Goal: Task Accomplishment & Management: Complete application form

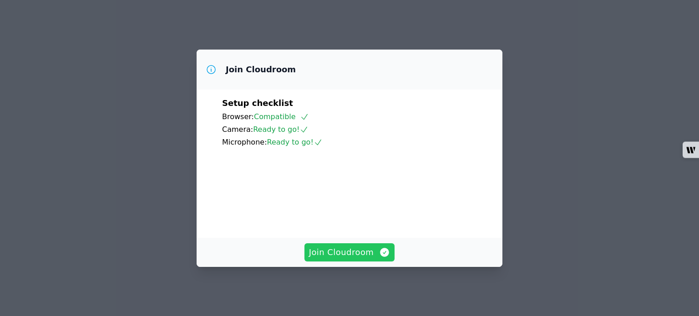
click at [341, 256] on span "Join Cloudroom" at bounding box center [349, 252] width 81 height 13
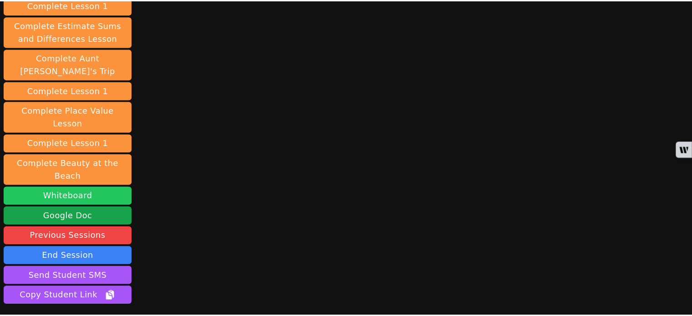
scroll to position [131, 0]
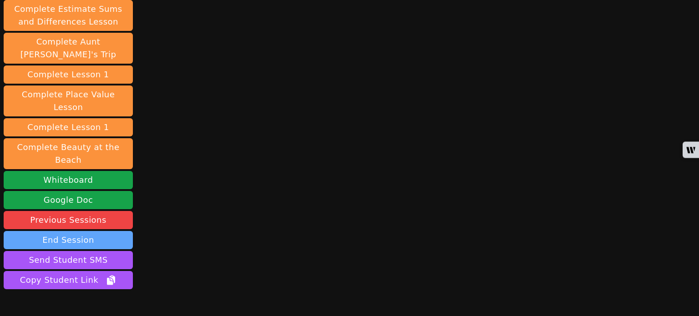
click at [91, 231] on button "End Session" at bounding box center [68, 240] width 129 height 18
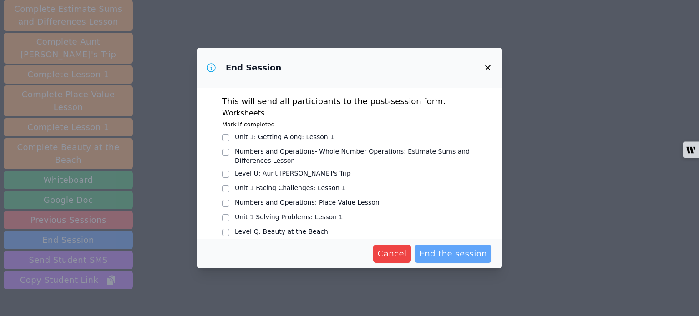
click at [439, 254] on span "End the session" at bounding box center [453, 253] width 68 height 13
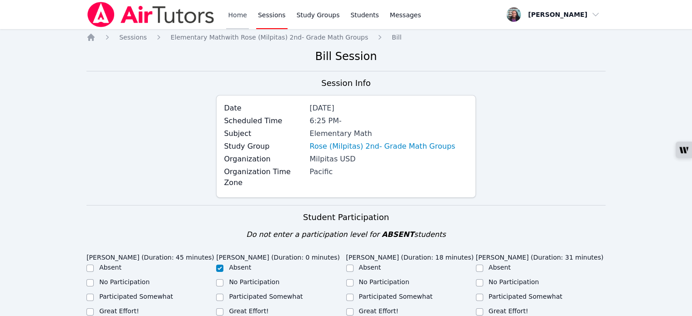
click at [234, 15] on link "Home" at bounding box center [237, 14] width 22 height 29
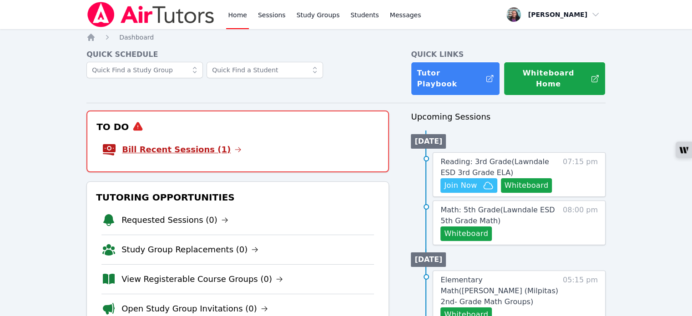
click at [202, 143] on link "Bill Recent Sessions (1)" at bounding box center [182, 149] width 120 height 13
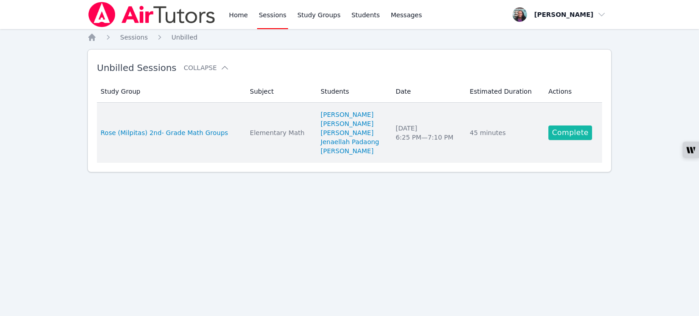
click at [565, 132] on link "Complete" at bounding box center [570, 133] width 44 height 15
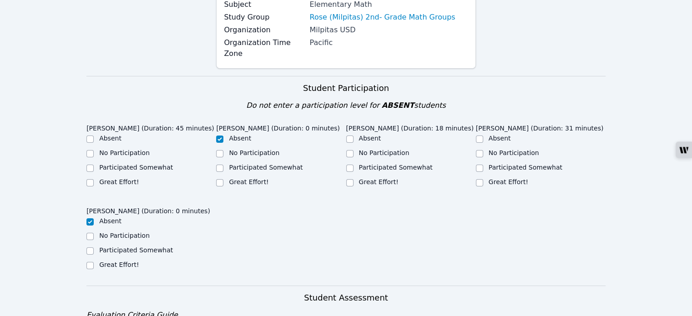
scroll to position [136, 0]
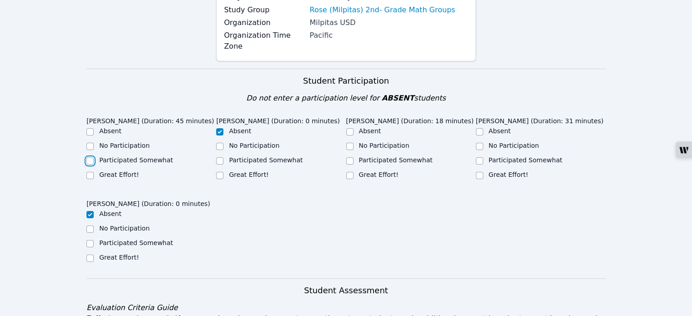
click at [93, 157] on input "Participated Somewhat" at bounding box center [89, 160] width 7 height 7
checkbox input "true"
click at [348, 157] on input "Participated Somewhat" at bounding box center [349, 160] width 7 height 7
checkbox input "true"
click at [480, 157] on input "Participated Somewhat" at bounding box center [479, 160] width 7 height 7
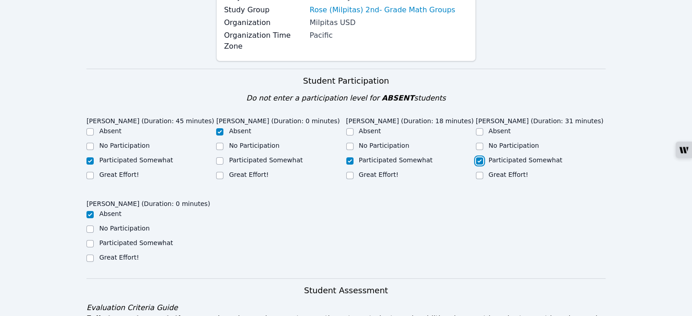
checkbox input "true"
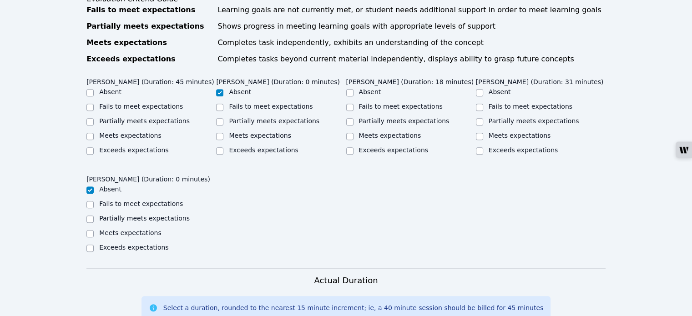
scroll to position [455, 0]
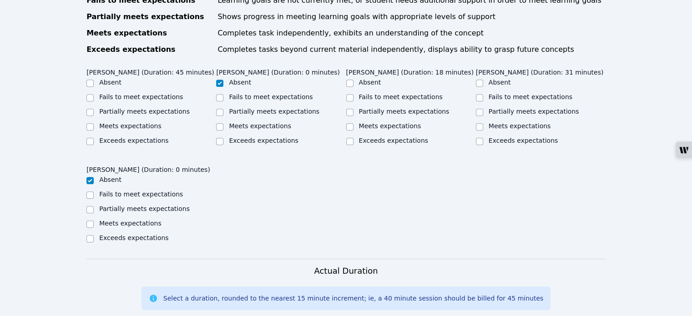
click at [84, 111] on div "Home Sessions Study Groups Students Messages Open user menu Nneka Dibia Open ma…" at bounding box center [346, 102] width 692 height 1115
click at [91, 111] on input "Partially meets expectations" at bounding box center [89, 112] width 7 height 7
checkbox input "true"
click at [352, 112] on input "Partially meets expectations" at bounding box center [349, 112] width 7 height 7
checkbox input "true"
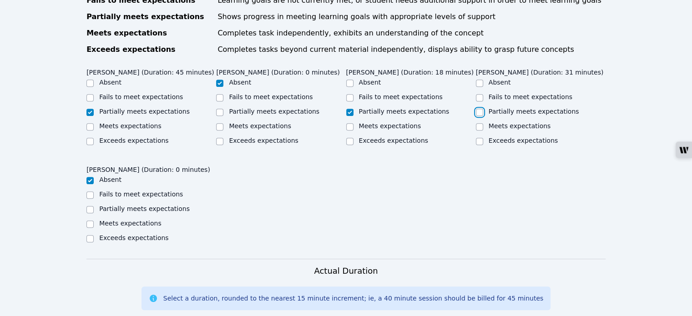
click at [480, 110] on input "Partially meets expectations" at bounding box center [479, 112] width 7 height 7
checkbox input "true"
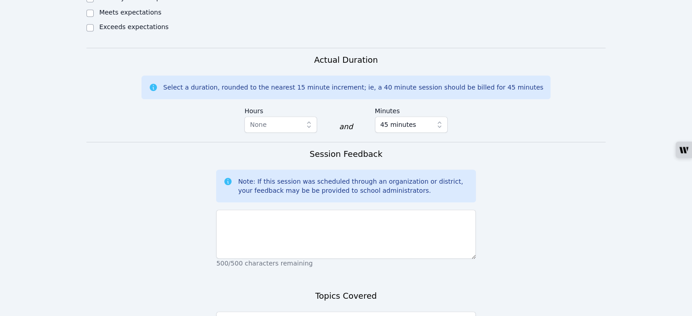
scroll to position [682, 0]
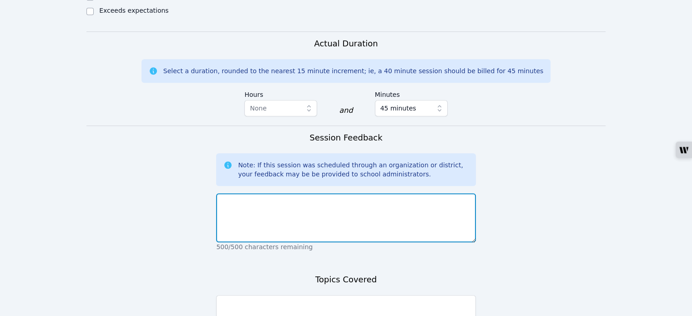
click at [289, 216] on textarea at bounding box center [345, 217] width 259 height 49
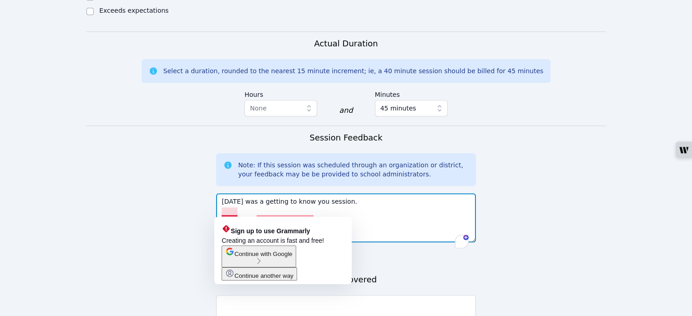
click at [224, 212] on textarea "today was a getting to know you session." at bounding box center [345, 217] width 259 height 49
click at [225, 212] on textarea "today was a getting to know you session." at bounding box center [345, 217] width 259 height 49
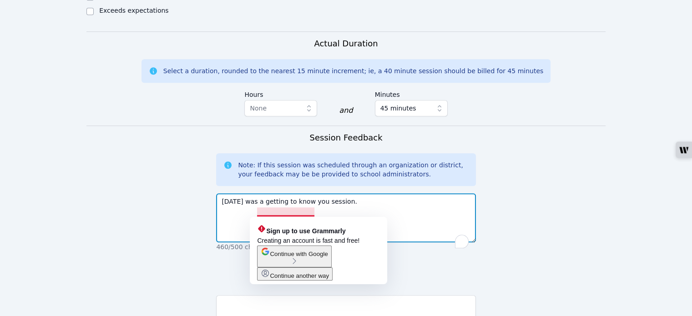
click at [257, 212] on textarea "Today was a getting to know you session." at bounding box center [345, 217] width 259 height 49
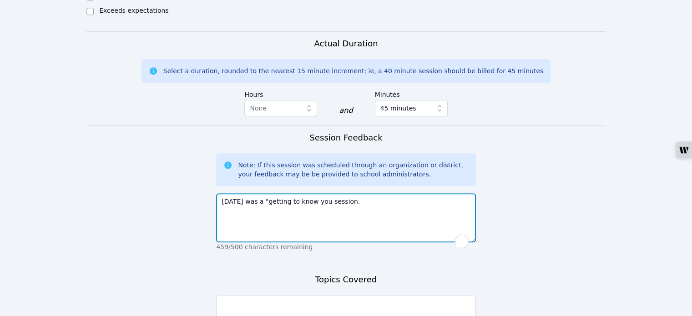
click at [316, 211] on textarea "Today was a "getting to know you session." at bounding box center [345, 217] width 259 height 49
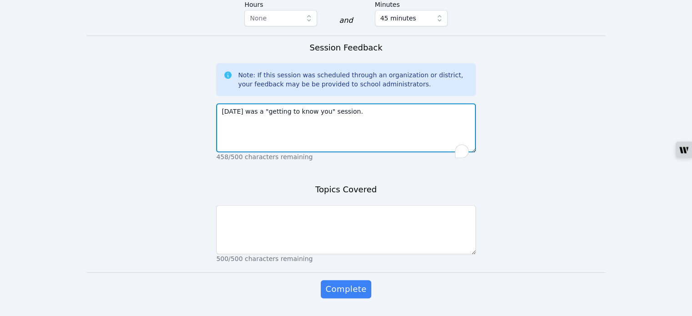
scroll to position [773, 0]
drag, startPoint x: 350, startPoint y: 125, endPoint x: 207, endPoint y: 141, distance: 143.3
type textarea "Today was a "getting to know you" session."
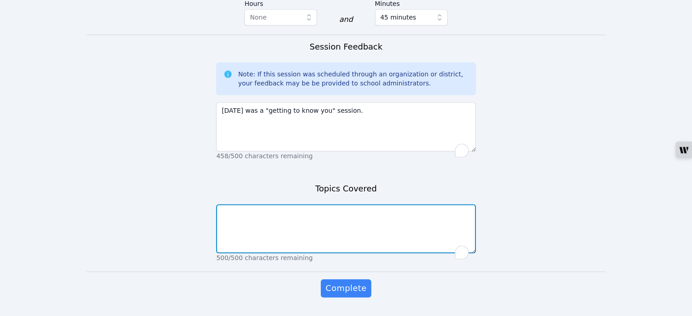
click at [245, 233] on textarea "To enrich screen reader interactions, please activate Accessibility in Grammarl…" at bounding box center [345, 228] width 259 height 49
paste textarea "Today was a "getting to know you" session."
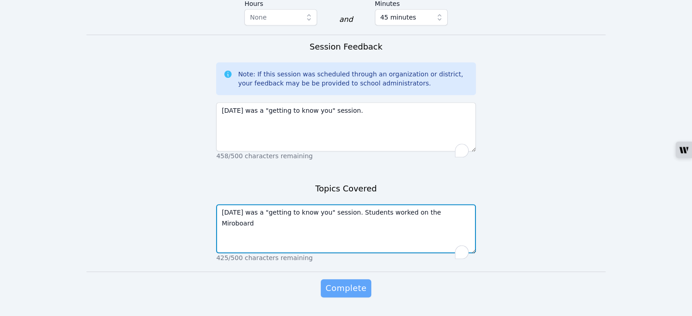
type textarea "Today was a "getting to know you" session. Students worked on the Miroboard"
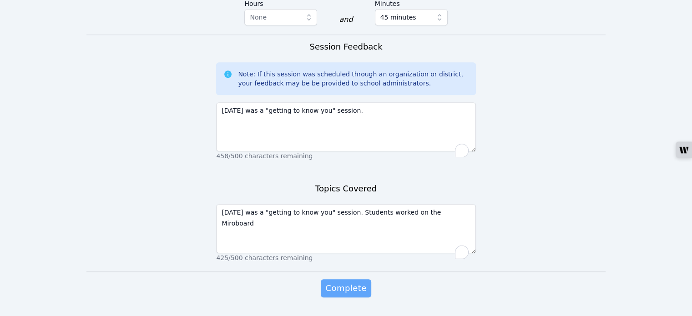
click at [348, 295] on span "Complete" at bounding box center [345, 288] width 41 height 13
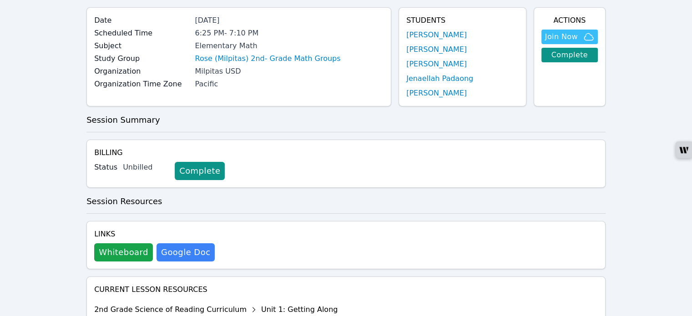
scroll to position [136, 0]
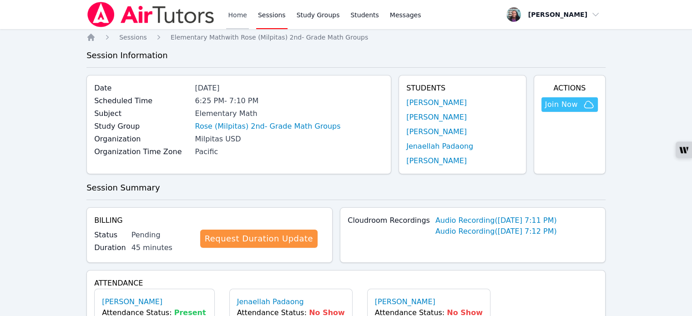
click at [233, 12] on link "Home" at bounding box center [237, 14] width 22 height 29
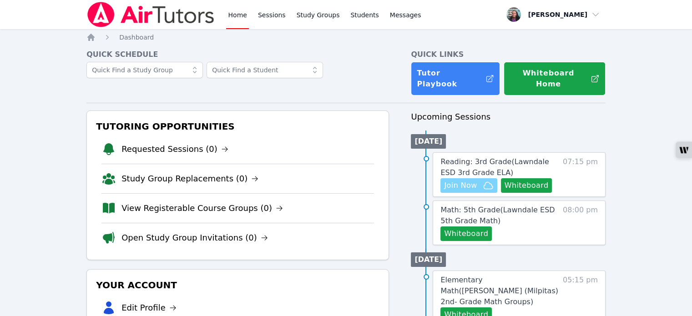
click at [459, 180] on span "Join Now" at bounding box center [460, 185] width 33 height 11
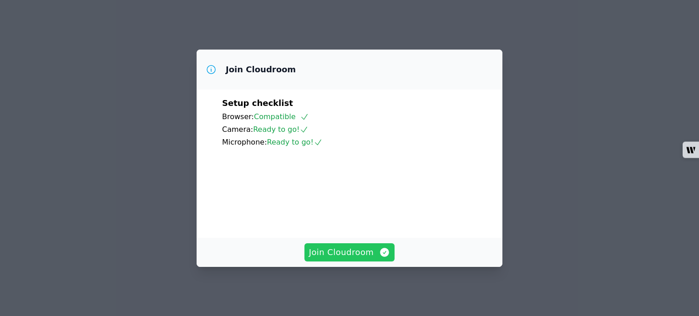
click at [367, 256] on span "Join Cloudroom" at bounding box center [349, 252] width 81 height 13
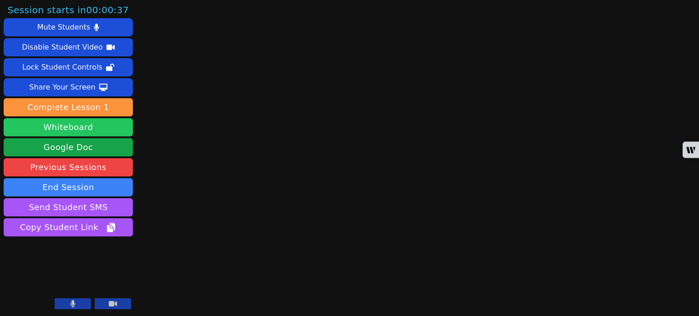
click at [82, 126] on button "Whiteboard" at bounding box center [68, 127] width 129 height 18
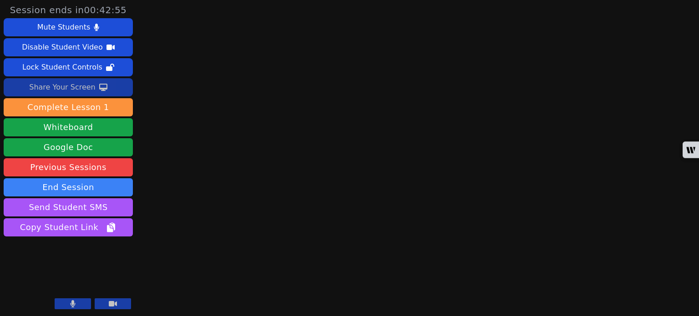
click at [74, 86] on div "Share Your Screen" at bounding box center [62, 87] width 66 height 15
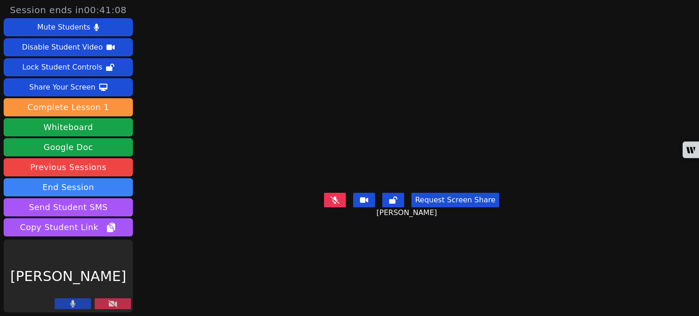
click at [113, 305] on icon at bounding box center [112, 303] width 9 height 7
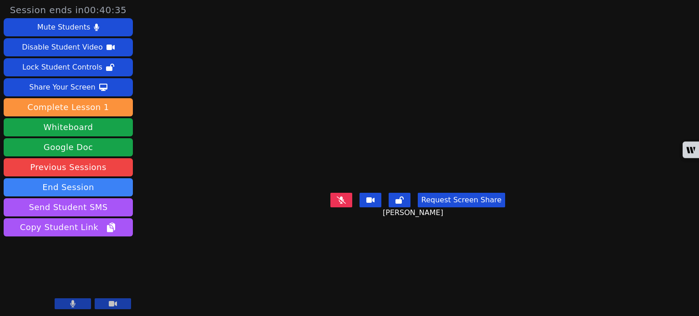
click at [343, 204] on icon at bounding box center [341, 200] width 9 height 7
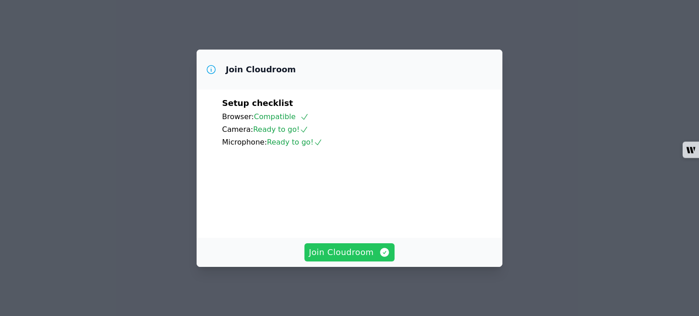
click at [347, 252] on span "Join Cloudroom" at bounding box center [349, 252] width 81 height 13
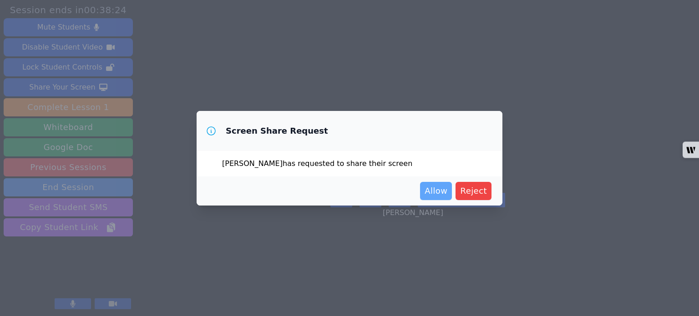
click at [439, 192] on span "Allow" at bounding box center [435, 191] width 23 height 13
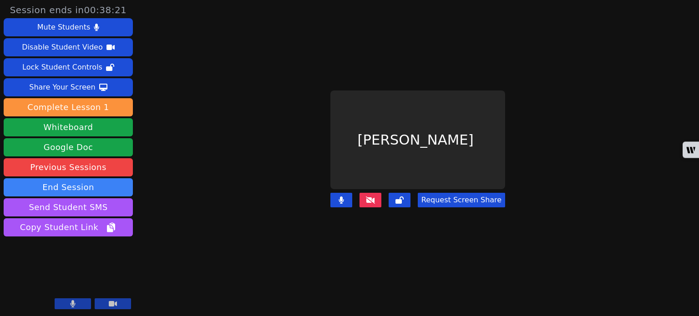
click at [369, 197] on icon at bounding box center [370, 200] width 9 height 7
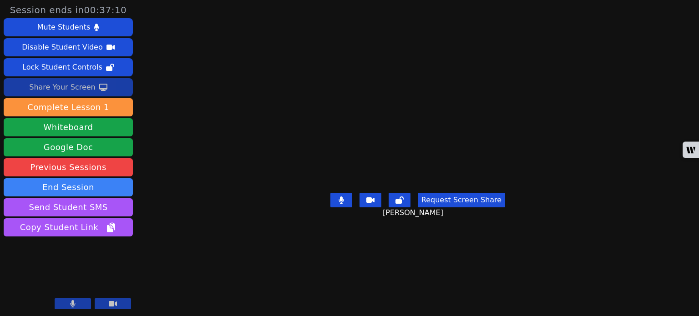
click at [74, 89] on div "Share Your Screen" at bounding box center [62, 87] width 66 height 15
click at [64, 85] on div "Share Your Screen" at bounding box center [62, 87] width 66 height 15
click at [81, 86] on div "Share Your Screen" at bounding box center [62, 87] width 66 height 15
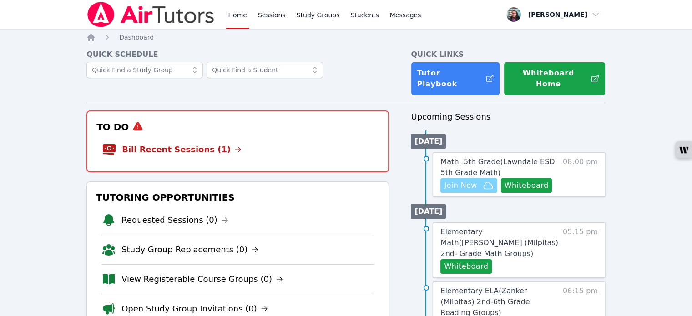
click at [464, 180] on span "Join Now" at bounding box center [460, 185] width 33 height 11
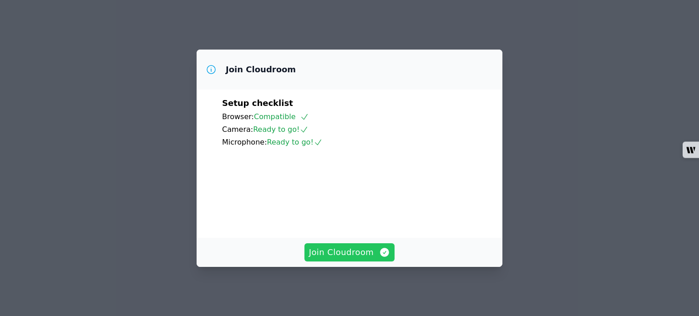
click at [361, 255] on span "Join Cloudroom" at bounding box center [349, 252] width 81 height 13
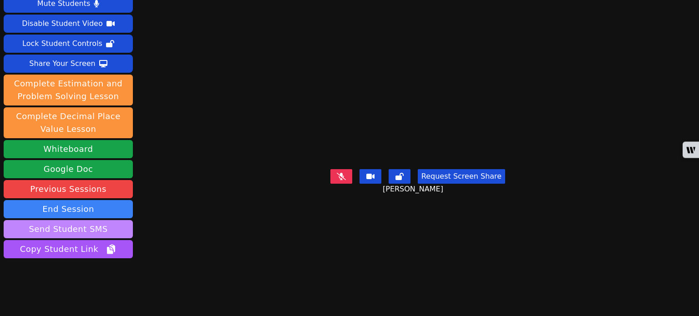
scroll to position [44, 0]
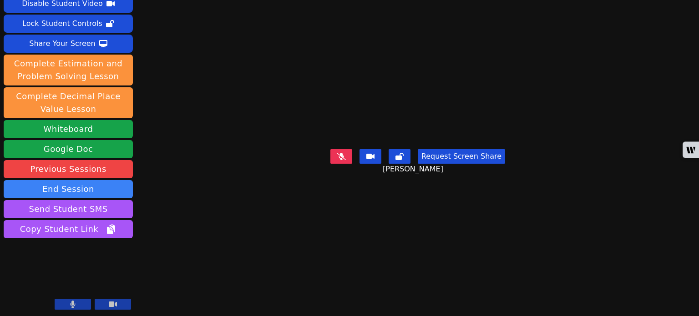
click at [337, 160] on icon at bounding box center [341, 156] width 9 height 7
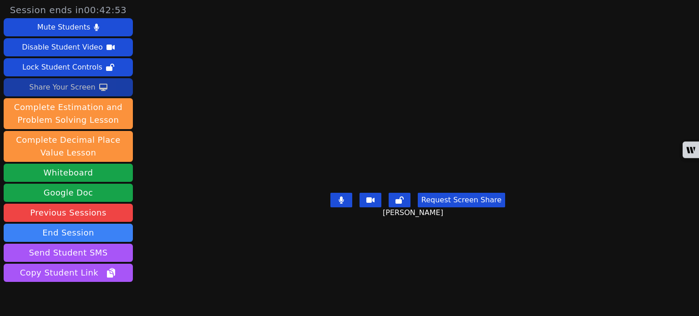
click at [72, 87] on div "Share Your Screen" at bounding box center [62, 87] width 66 height 15
click at [75, 91] on div "Share Your Screen" at bounding box center [62, 87] width 66 height 15
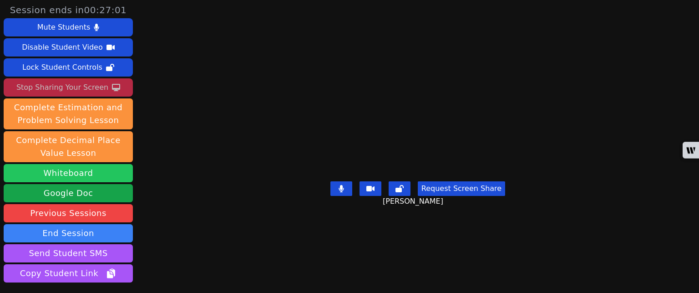
click at [90, 174] on button "Whiteboard" at bounding box center [68, 173] width 129 height 18
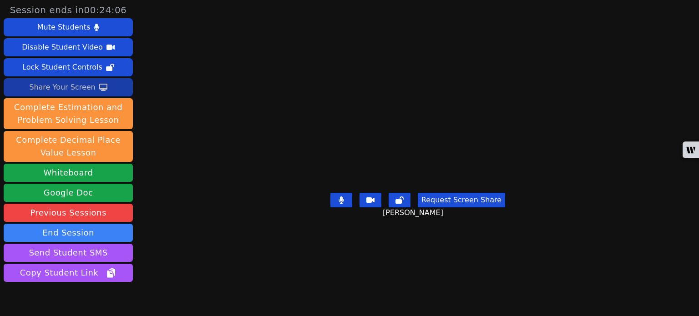
click at [67, 90] on div "Share Your Screen" at bounding box center [62, 87] width 66 height 15
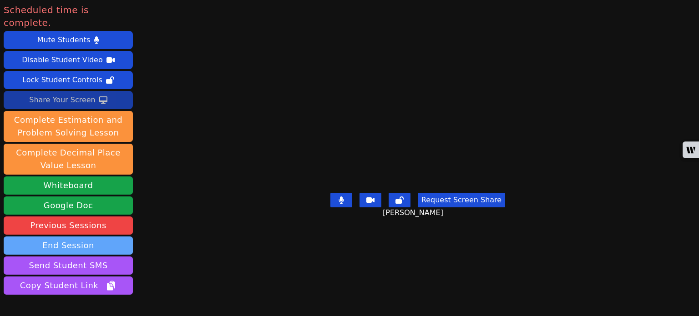
click at [71, 237] on button "End Session" at bounding box center [68, 246] width 129 height 18
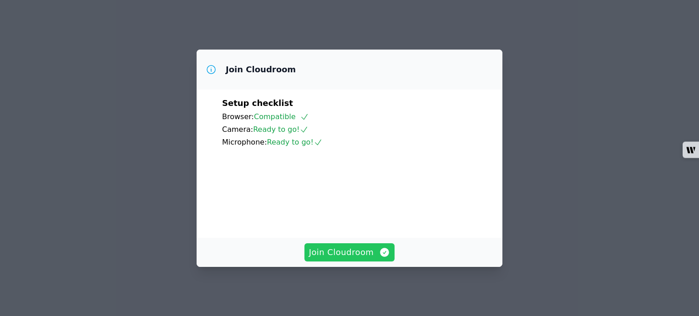
click at [360, 255] on span "Join Cloudroom" at bounding box center [349, 252] width 81 height 13
click at [347, 259] on span "Join Cloudroom" at bounding box center [349, 252] width 81 height 13
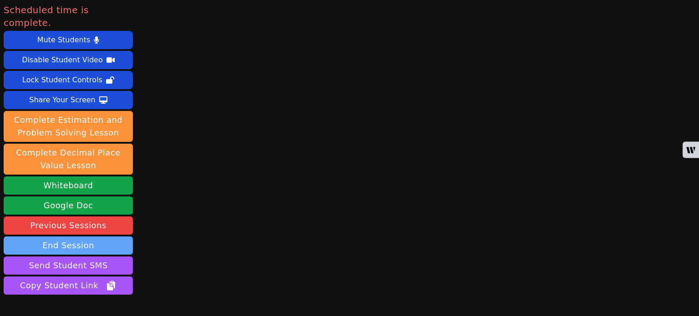
click at [92, 237] on button "End Session" at bounding box center [68, 246] width 129 height 18
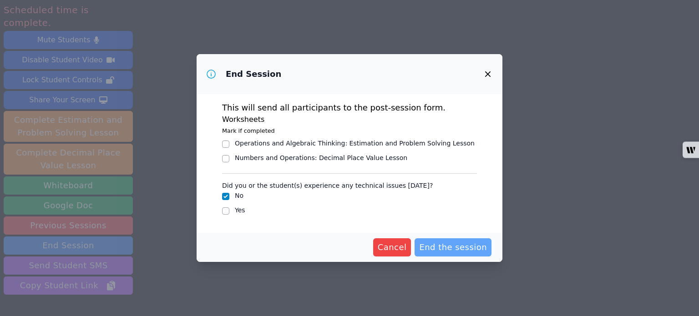
click at [442, 246] on span "End the session" at bounding box center [453, 247] width 68 height 13
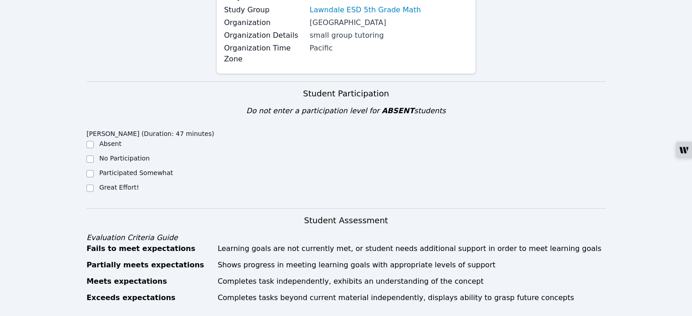
scroll to position [91, 0]
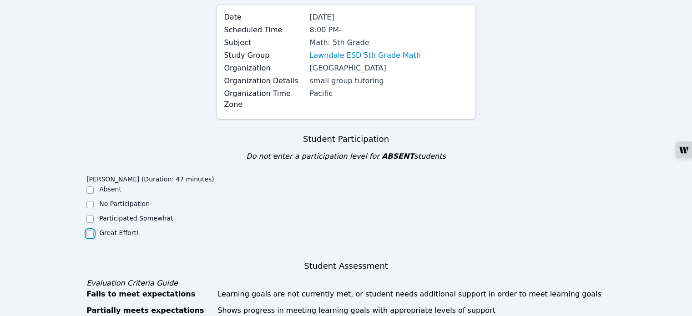
click at [91, 230] on input "Great Effort!" at bounding box center [89, 233] width 7 height 7
checkbox input "true"
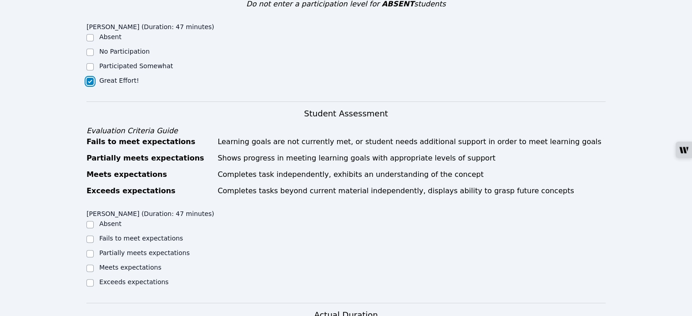
scroll to position [273, 0]
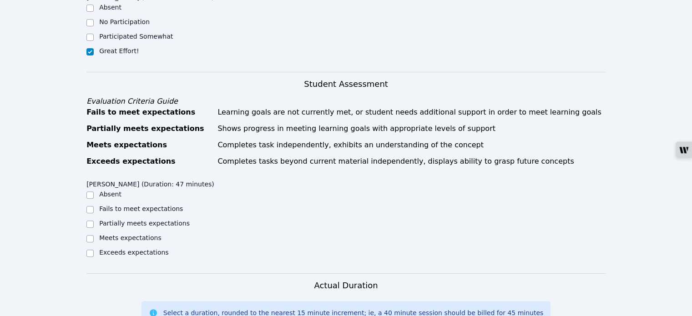
click at [95, 233] on div "Meets expectations" at bounding box center [151, 238] width 130 height 11
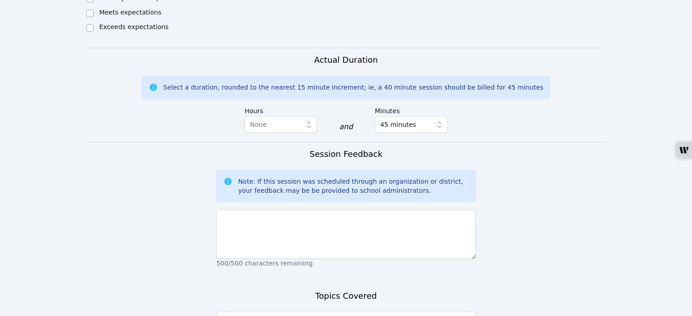
scroll to position [500, 0]
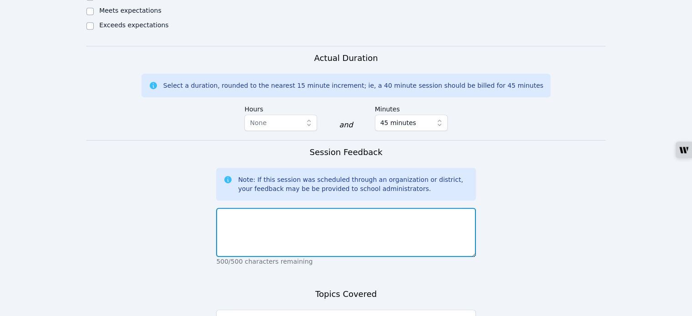
click at [317, 220] on textarea at bounding box center [345, 232] width 259 height 49
type textarea "t"
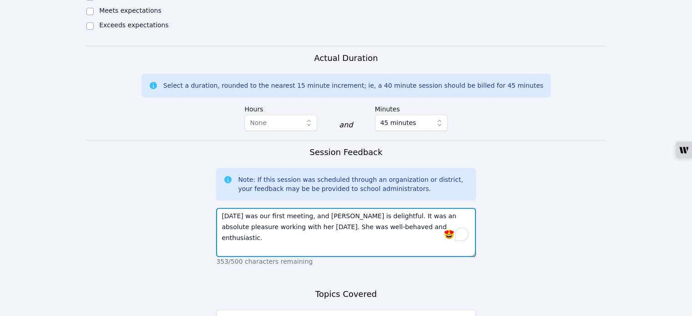
click at [375, 208] on textarea "Today was our first meeting, and Penelope is delightful. It was an absolute ple…" at bounding box center [345, 232] width 259 height 49
click at [374, 208] on textarea "Today was our first meeting, and Penelope is delightful. It was an absolute ple…" at bounding box center [345, 232] width 259 height 49
click at [375, 208] on textarea "Today was our first meeting, and Penelope is delightful. It was an absolute ple…" at bounding box center [345, 232] width 259 height 49
click at [377, 208] on textarea "Today was our first meeting, and Penelope is delightful. It was an absolute ple…" at bounding box center [345, 232] width 259 height 49
drag, startPoint x: 416, startPoint y: 225, endPoint x: 215, endPoint y: 199, distance: 202.3
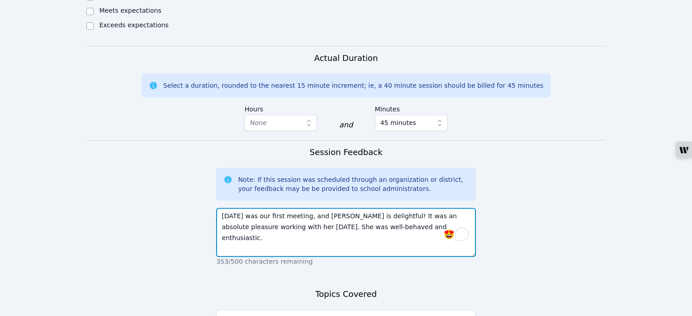
click at [215, 199] on form "Student Participation Do not enter a participation level for ABSENT students Pe…" at bounding box center [345, 69] width 519 height 704
type textarea "Today was our first meeting, and Penelope is delightful! It was an absolute ple…"
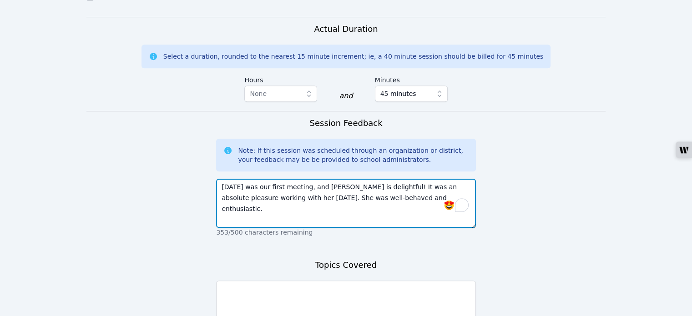
scroll to position [591, 0]
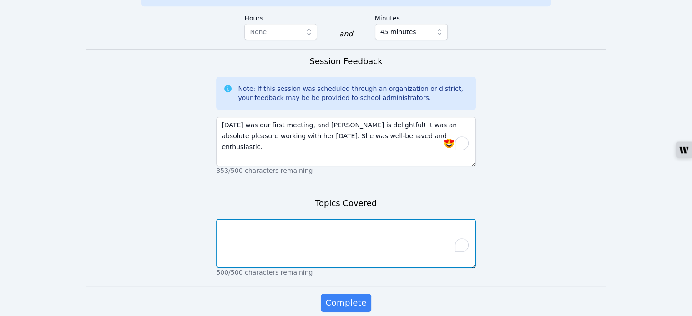
click at [334, 229] on textarea "To enrich screen reader interactions, please activate Accessibility in Grammarl…" at bounding box center [345, 243] width 259 height 49
type textarea "t"
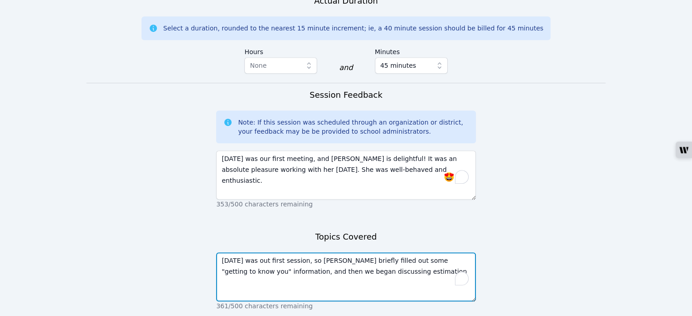
scroll to position [546, 0]
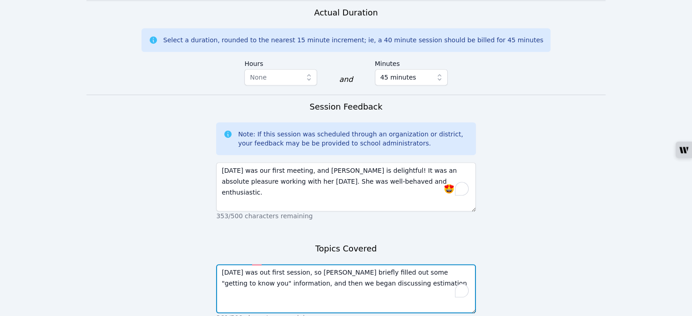
click at [262, 264] on textarea "Today was out first session, so Penelope briefly filled out some "getting to kn…" at bounding box center [345, 288] width 259 height 49
click at [378, 271] on textarea "Today was our first session, so Penelope briefly filled out some "getting to kn…" at bounding box center [345, 288] width 259 height 49
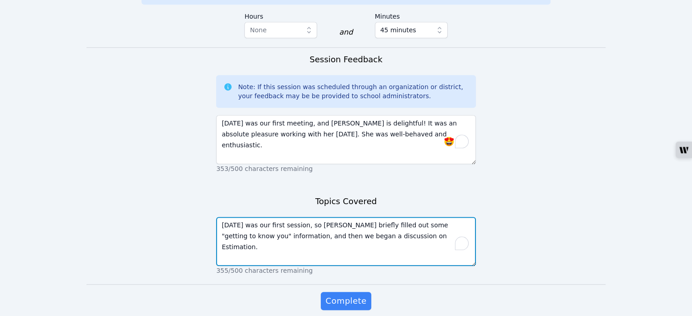
scroll to position [619, 0]
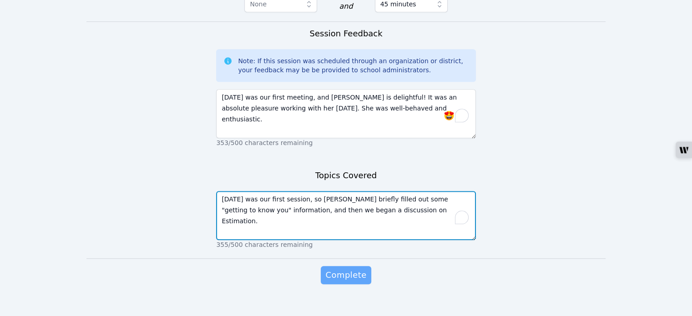
type textarea "Today was our first session, so Penelope briefly filled out some "getting to kn…"
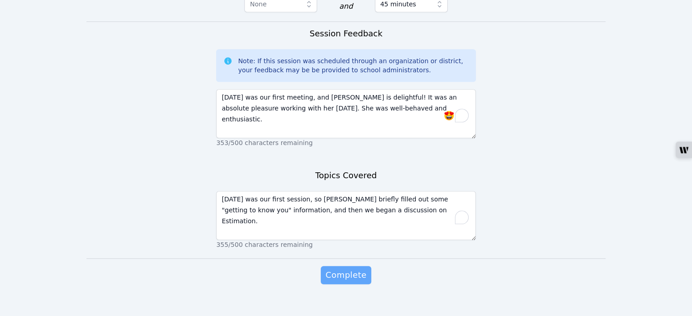
click at [350, 269] on span "Complete" at bounding box center [345, 275] width 41 height 13
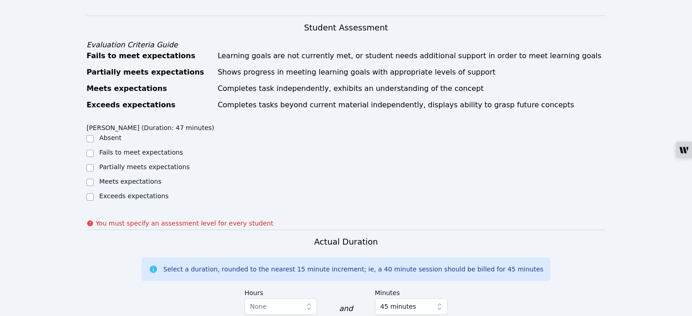
scroll to position [313, 0]
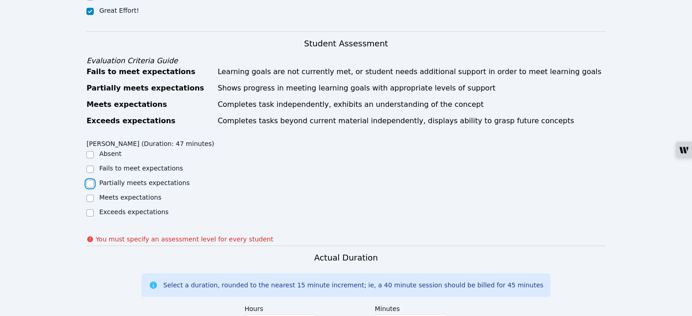
click at [91, 180] on input "Partially meets expectations" at bounding box center [89, 183] width 7 height 7
checkbox input "true"
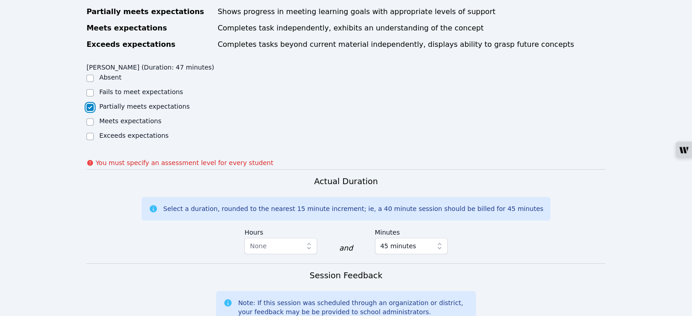
scroll to position [404, 0]
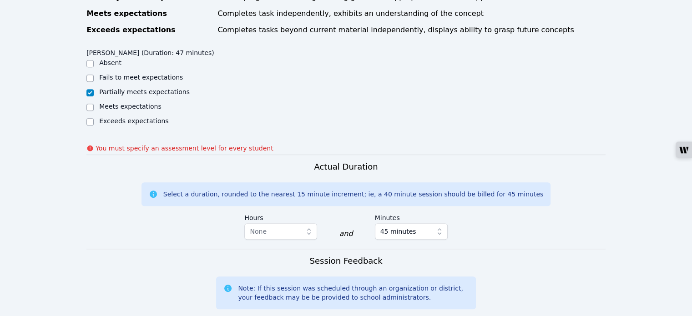
click at [89, 102] on div at bounding box center [89, 107] width 7 height 11
click at [90, 104] on input "Meets expectations" at bounding box center [89, 107] width 7 height 7
checkbox input "true"
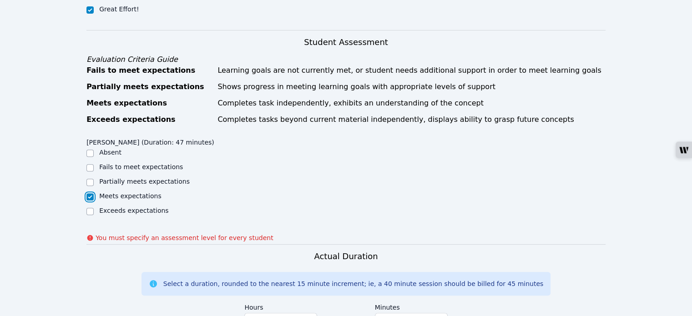
scroll to position [313, 0]
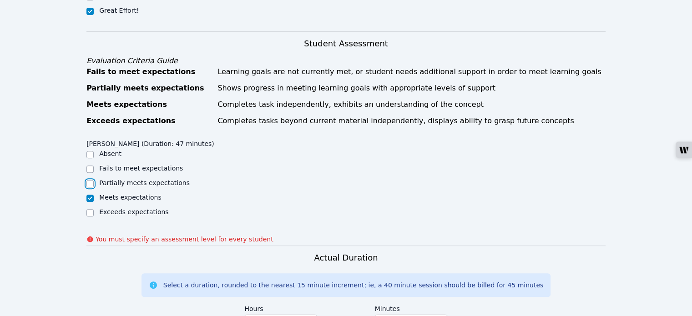
click at [90, 180] on input "Partially meets expectations" at bounding box center [89, 183] width 7 height 7
checkbox input "true"
checkbox input "false"
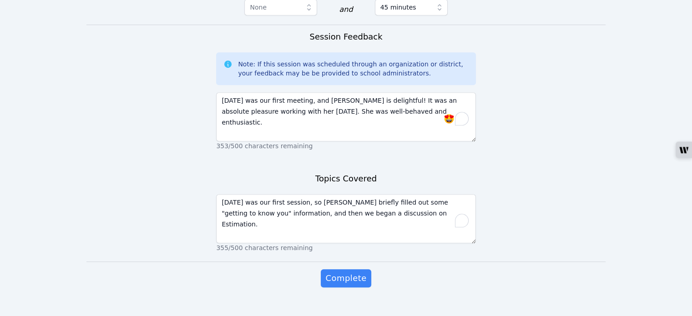
scroll to position [632, 0]
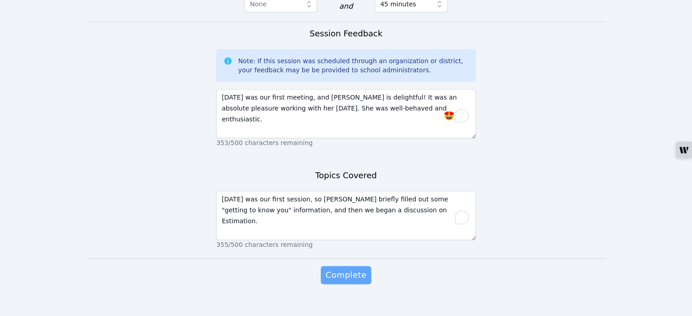
click at [346, 270] on button "Complete" at bounding box center [346, 275] width 50 height 18
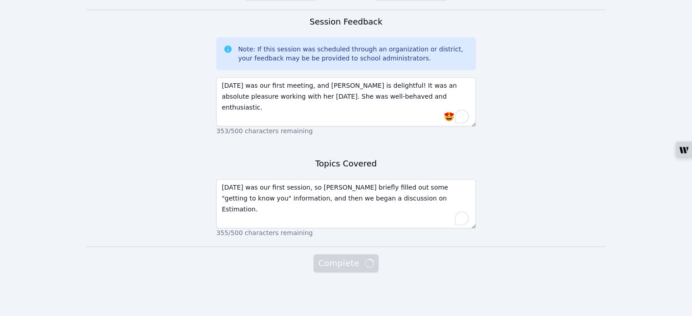
scroll to position [619, 0]
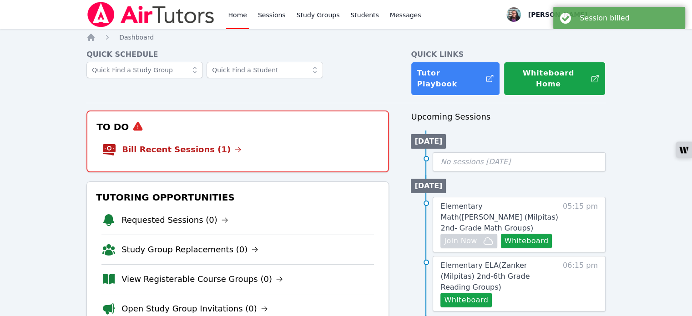
click at [234, 146] on icon at bounding box center [237, 149] width 7 height 7
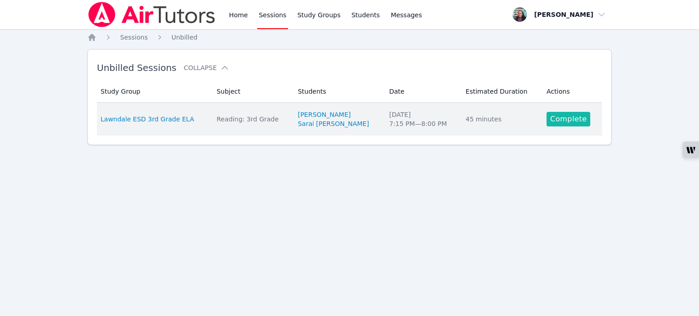
click at [561, 119] on link "Complete" at bounding box center [568, 119] width 44 height 15
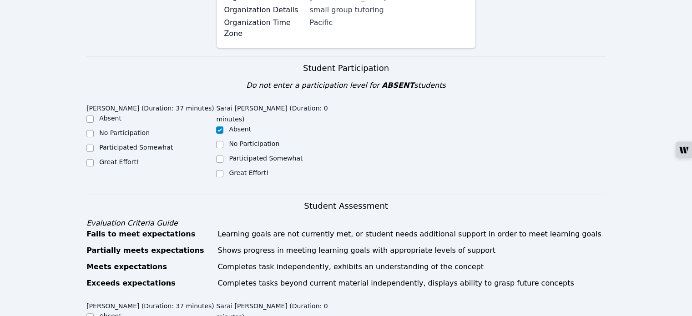
scroll to position [136, 0]
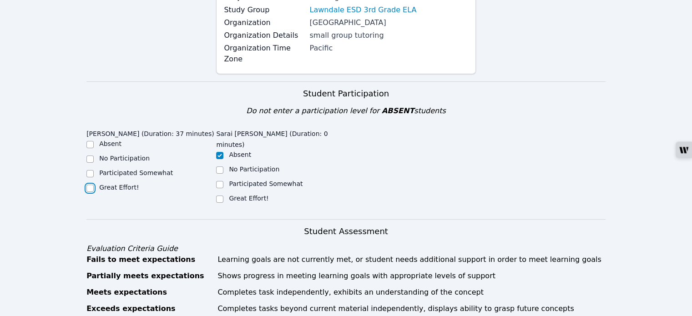
click at [88, 185] on input "Great Effort!" at bounding box center [89, 188] width 7 height 7
checkbox input "true"
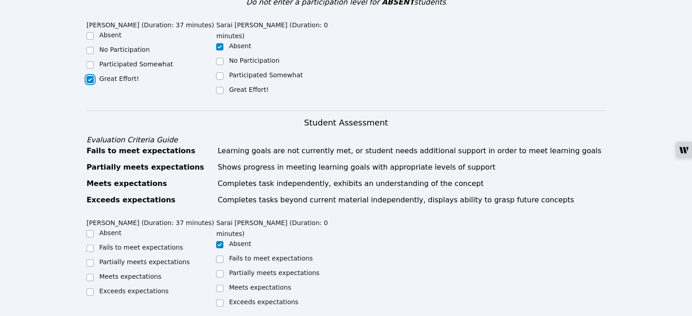
scroll to position [318, 0]
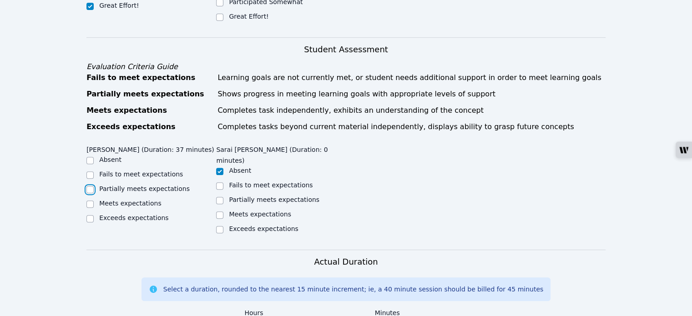
click at [90, 186] on input "Partially meets expectations" at bounding box center [89, 189] width 7 height 7
checkbox input "true"
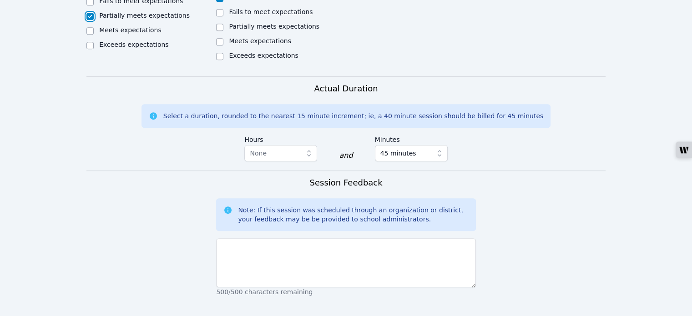
scroll to position [546, 0]
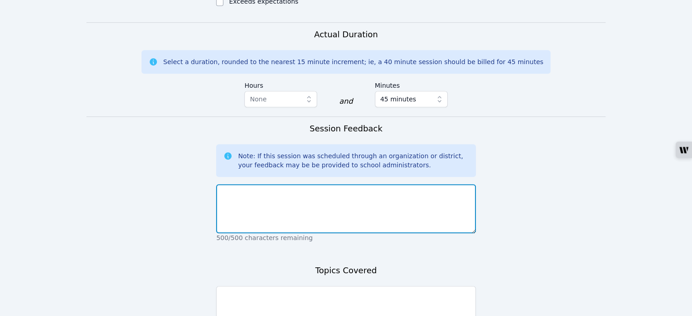
click at [344, 198] on textarea at bounding box center [345, 208] width 259 height 49
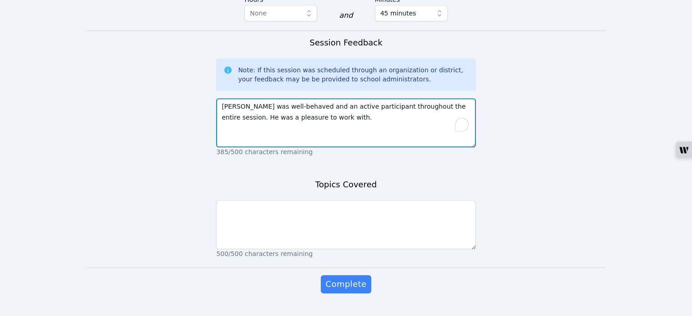
scroll to position [641, 0]
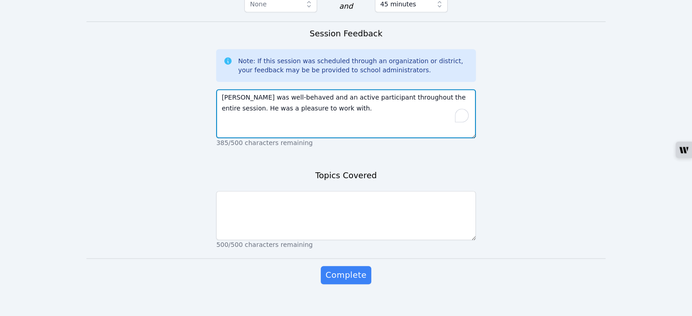
type textarea "Sebastian was well-behaved and an active participant throughout the entire sess…"
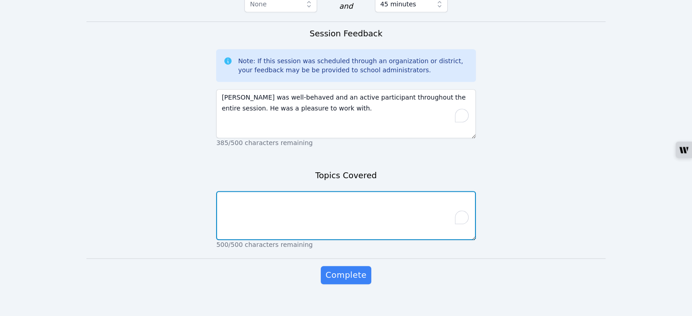
click at [362, 212] on textarea "To enrich screen reader interactions, please activate Accessibility in Grammarl…" at bounding box center [345, 215] width 259 height 49
type textarea "t"
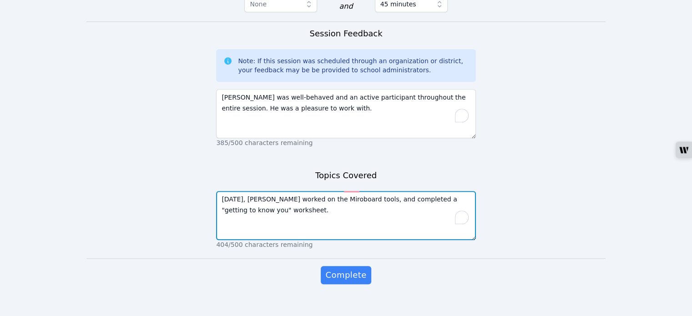
click at [360, 191] on textarea "Today, Sebastian worked on the Miroboard tools, and completed a "getting to kno…" at bounding box center [345, 215] width 259 height 49
drag, startPoint x: 277, startPoint y: 202, endPoint x: 218, endPoint y: 187, distance: 60.1
click at [218, 191] on textarea "Today, Sebastian worked on the Miroboard tools and completed a "getting to know…" at bounding box center [345, 215] width 259 height 49
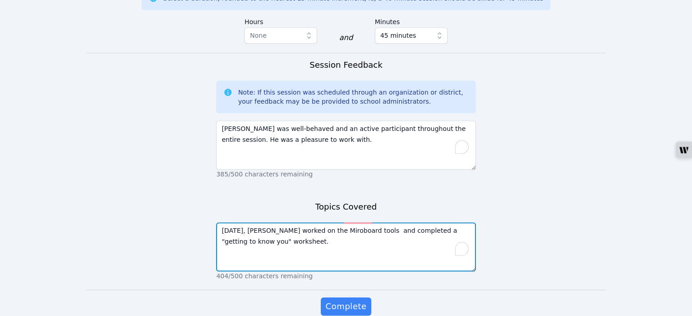
scroll to position [596, 0]
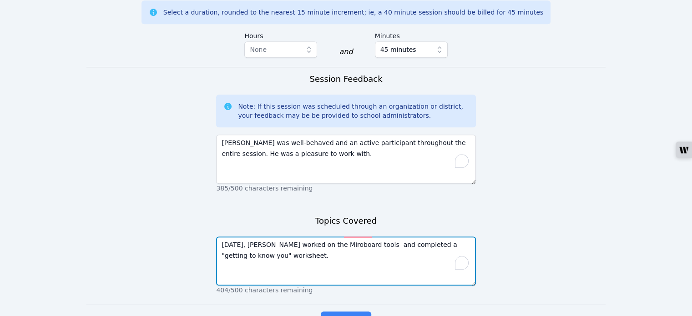
type textarea "Today, Sebastian worked on the Miroboard tools and completed a "getting to know…"
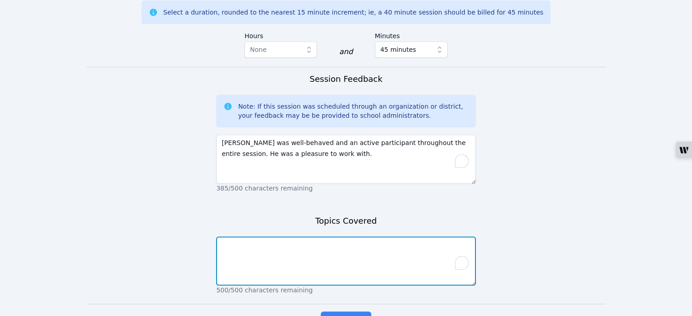
paste textarea "Today, Sebastian worked on the Miroboard tools and completed a "getting to know…"
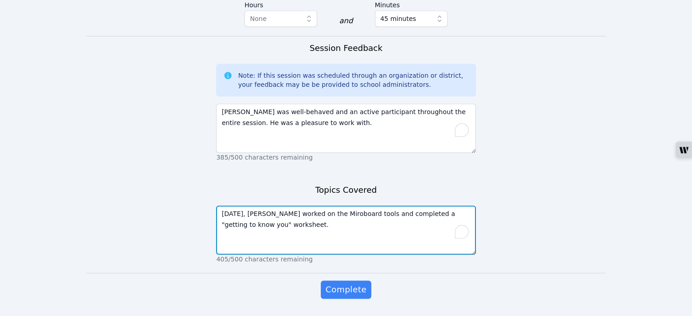
scroll to position [641, 0]
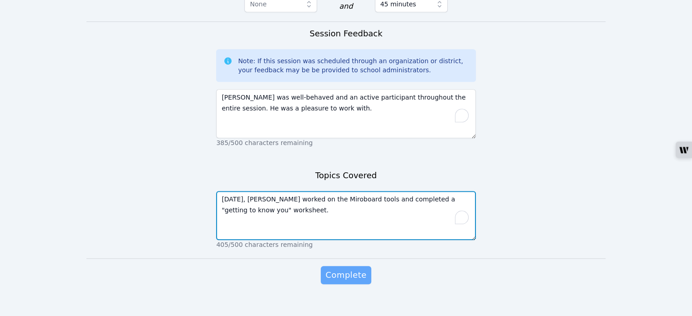
type textarea "Today, Sebastian worked on the Miroboard tools and completed a "getting to know…"
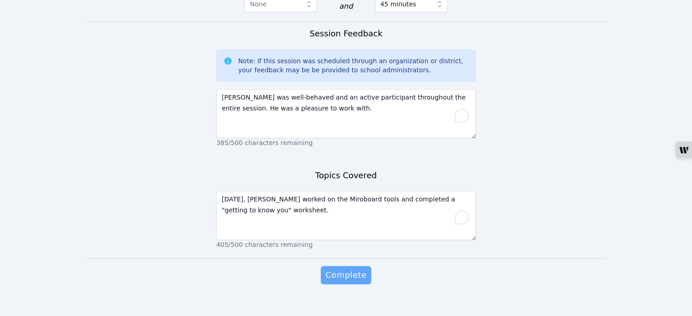
click at [359, 269] on span "Complete" at bounding box center [345, 275] width 41 height 13
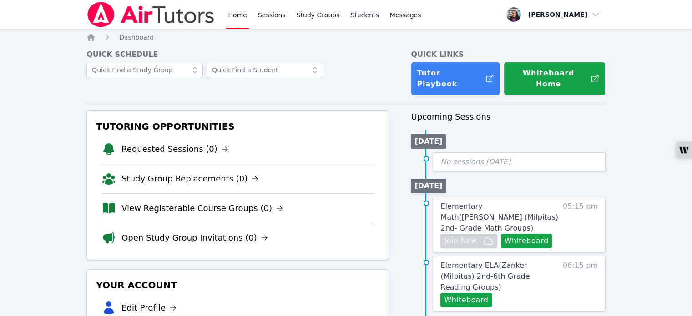
click at [242, 16] on link "Home" at bounding box center [237, 14] width 22 height 29
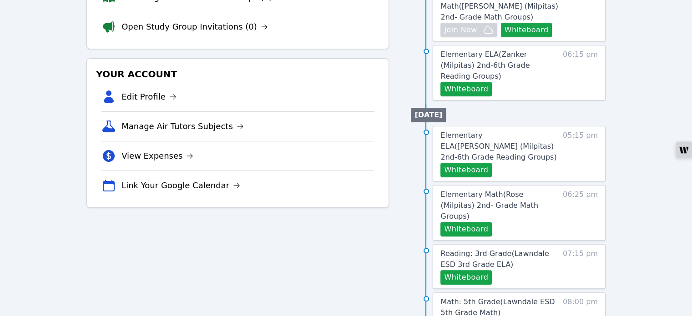
scroll to position [227, 0]
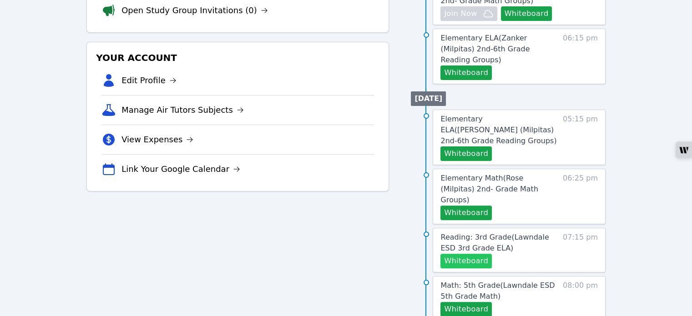
click at [459, 254] on button "Whiteboard" at bounding box center [465, 261] width 51 height 15
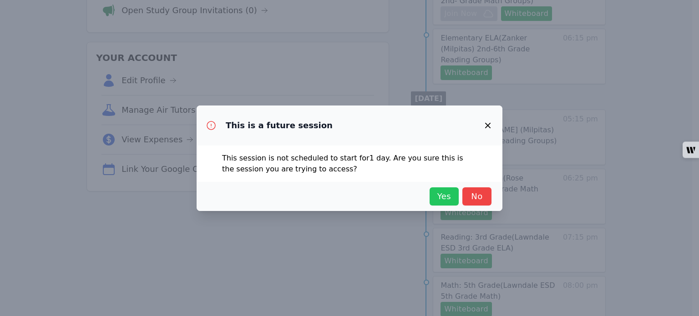
click at [444, 197] on span "Yes" at bounding box center [444, 196] width 20 height 13
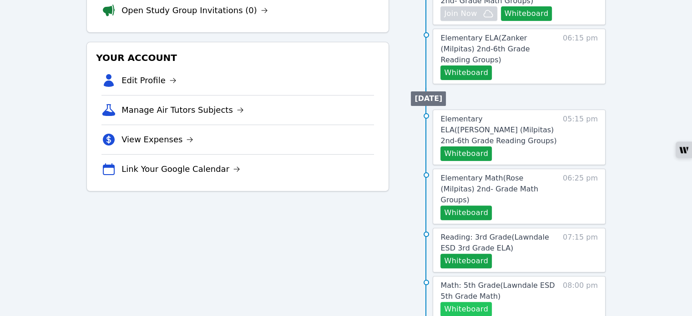
click at [474, 302] on button "Whiteboard" at bounding box center [465, 309] width 51 height 15
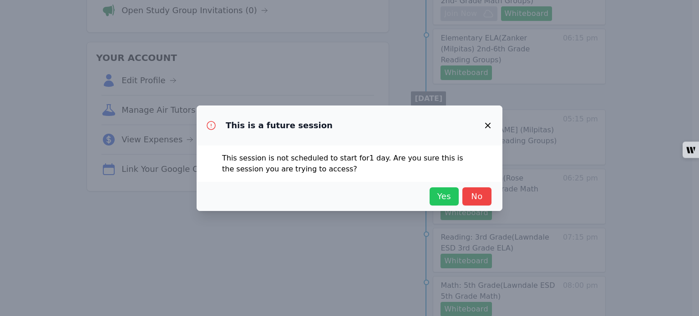
click at [445, 201] on span "Yes" at bounding box center [444, 196] width 20 height 13
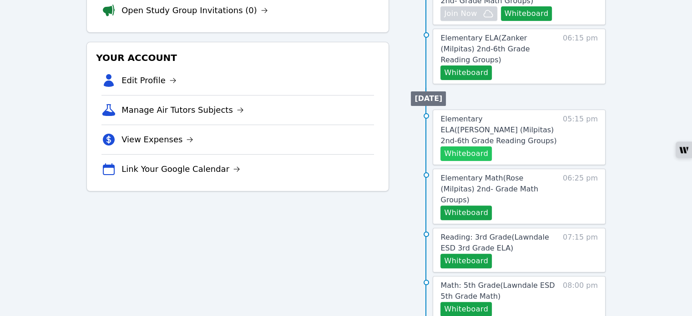
click at [458, 146] on button "Whiteboard" at bounding box center [465, 153] width 51 height 15
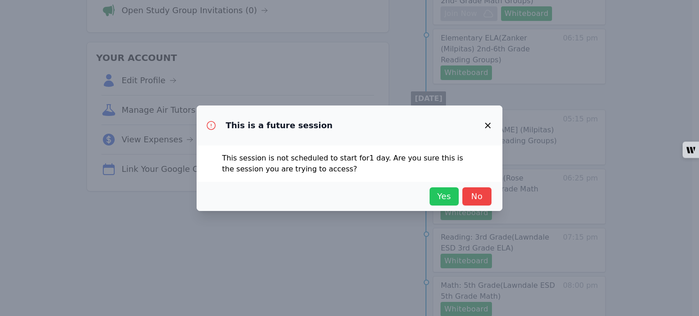
click at [441, 200] on span "Yes" at bounding box center [444, 196] width 20 height 13
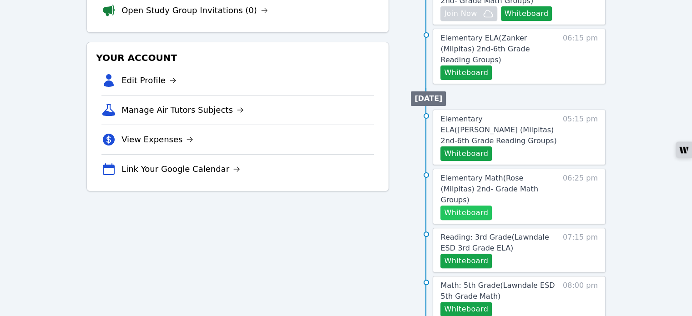
click at [471, 206] on button "Whiteboard" at bounding box center [465, 213] width 51 height 15
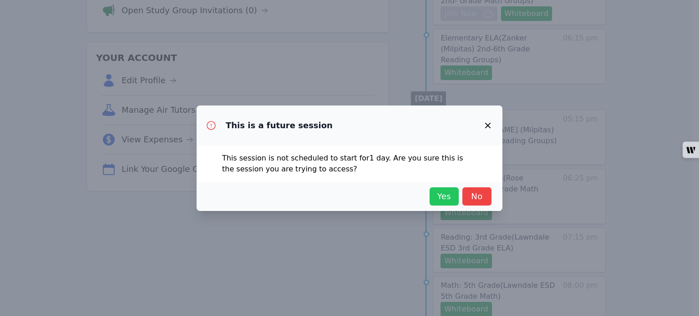
click at [440, 197] on span "Yes" at bounding box center [444, 196] width 20 height 13
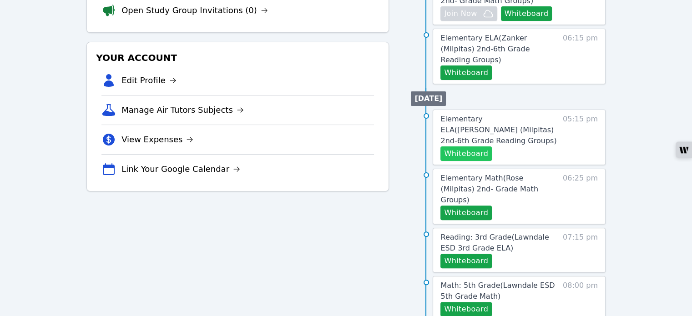
click at [465, 146] on button "Whiteboard" at bounding box center [465, 153] width 51 height 15
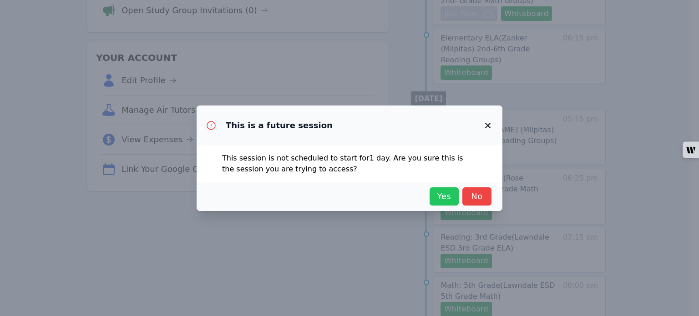
click at [441, 199] on span "Yes" at bounding box center [444, 196] width 20 height 13
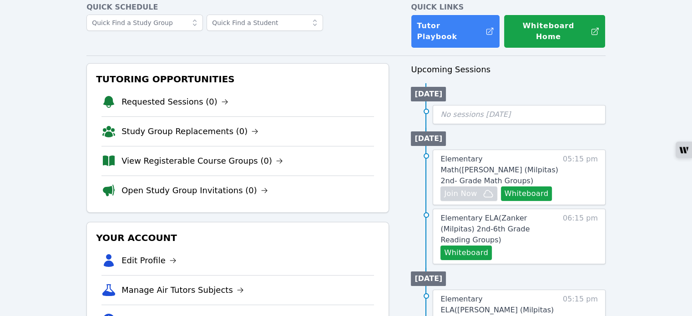
scroll to position [0, 0]
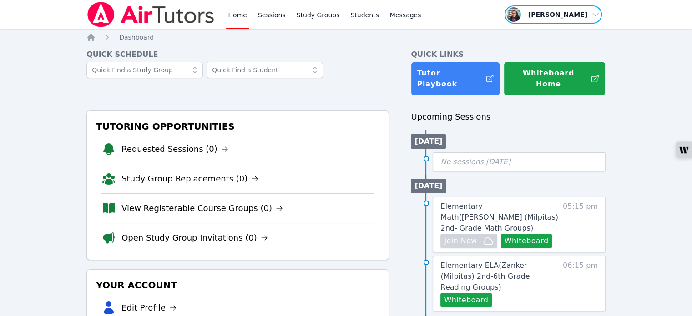
click at [595, 19] on span "button" at bounding box center [553, 15] width 99 height 20
click at [546, 58] on button "Logout" at bounding box center [556, 52] width 87 height 16
